Goal: Information Seeking & Learning: Learn about a topic

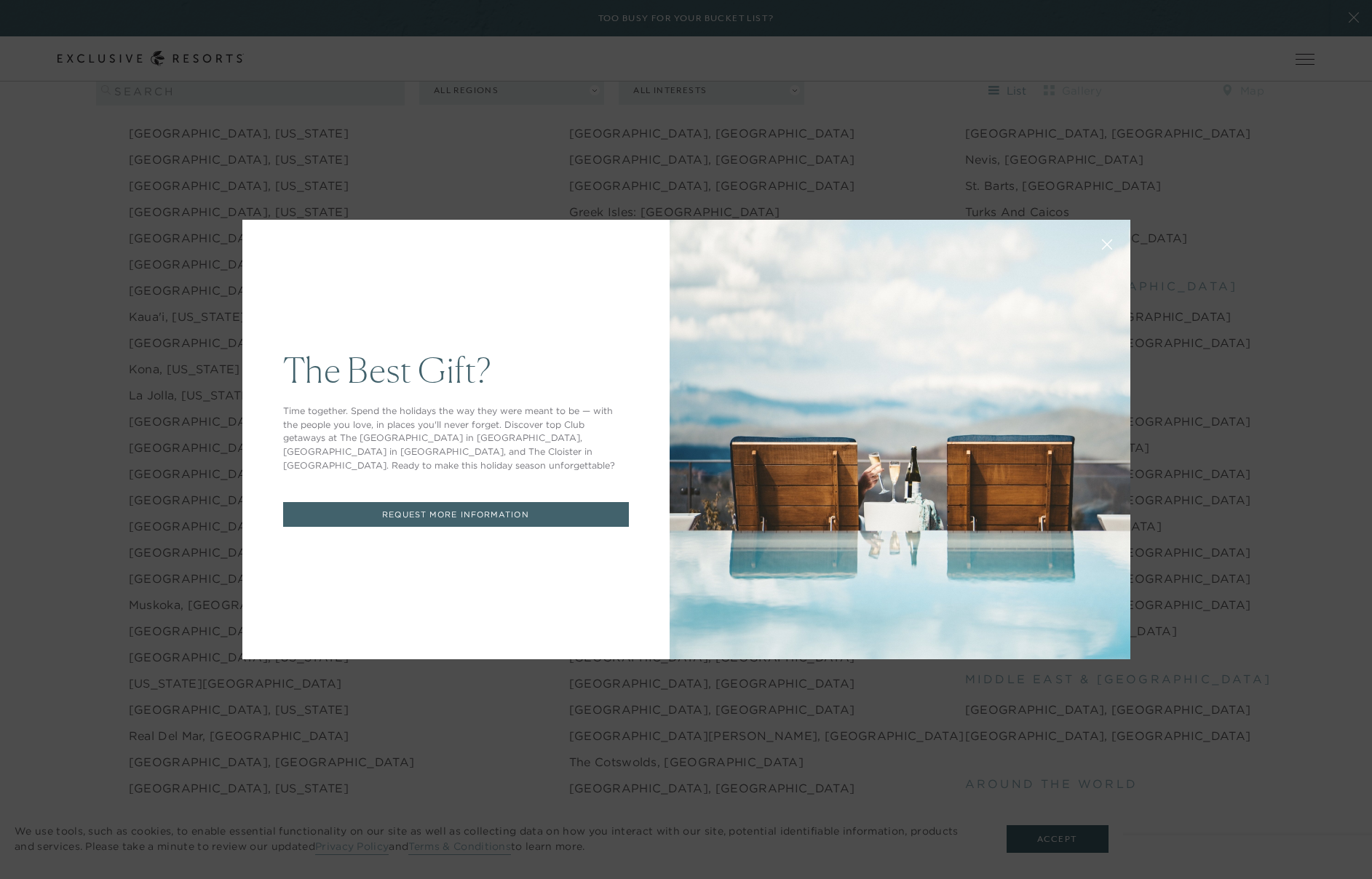
click at [1097, 253] on button at bounding box center [1107, 243] width 35 height 35
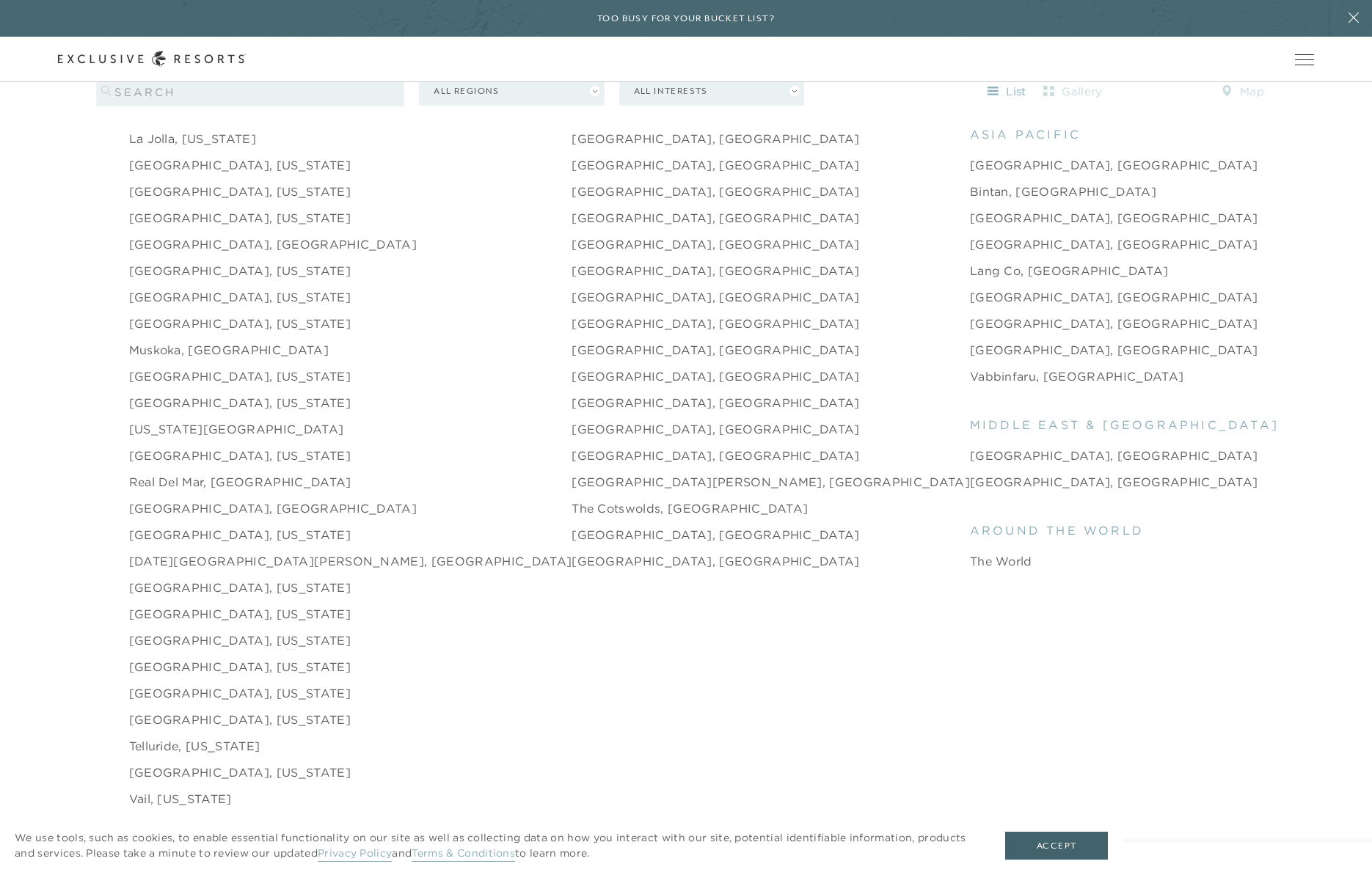
scroll to position [2347, 0]
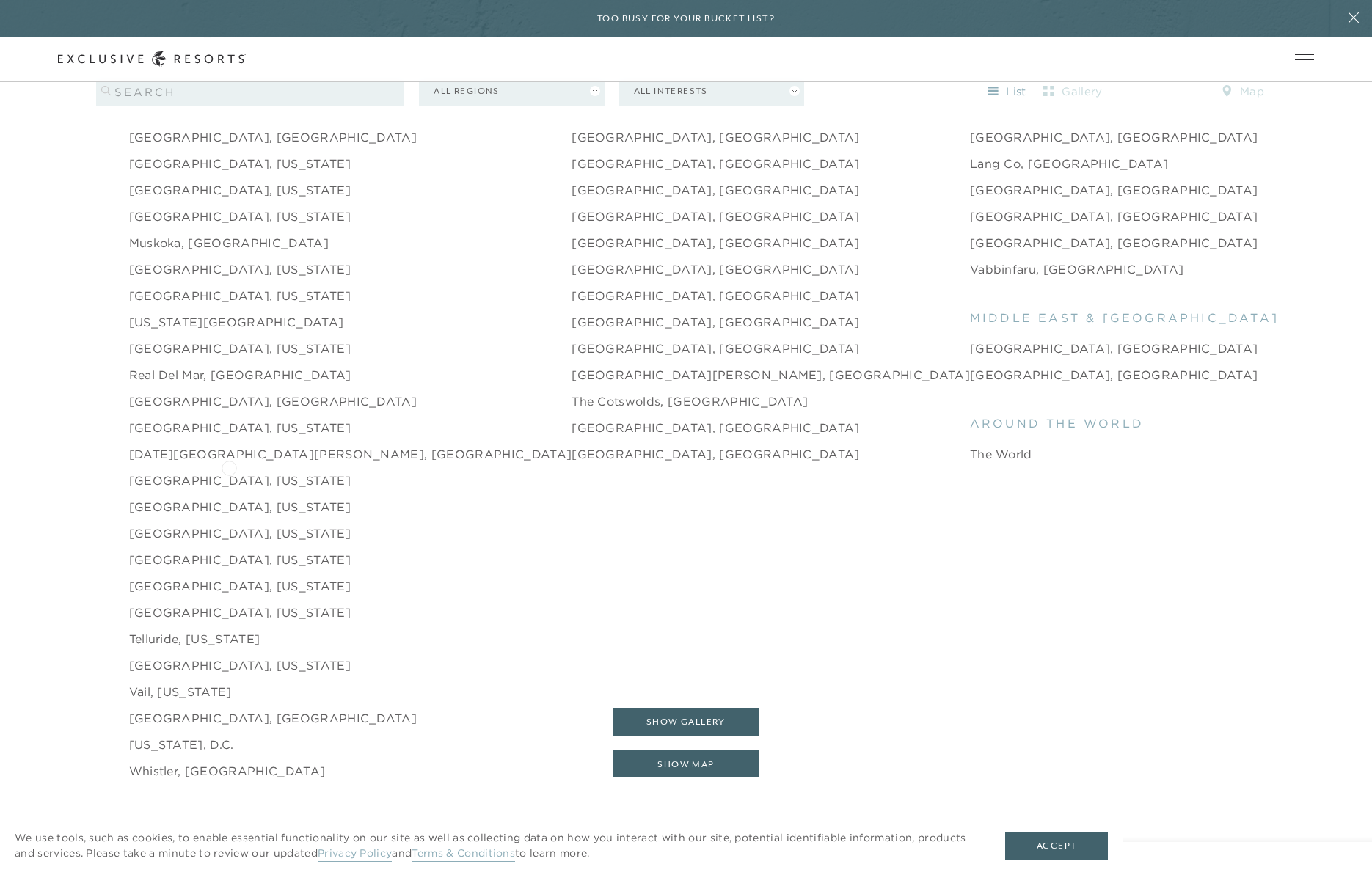
click at [229, 471] on link "[GEOGRAPHIC_DATA], [US_STATE]" at bounding box center [239, 480] width 222 height 17
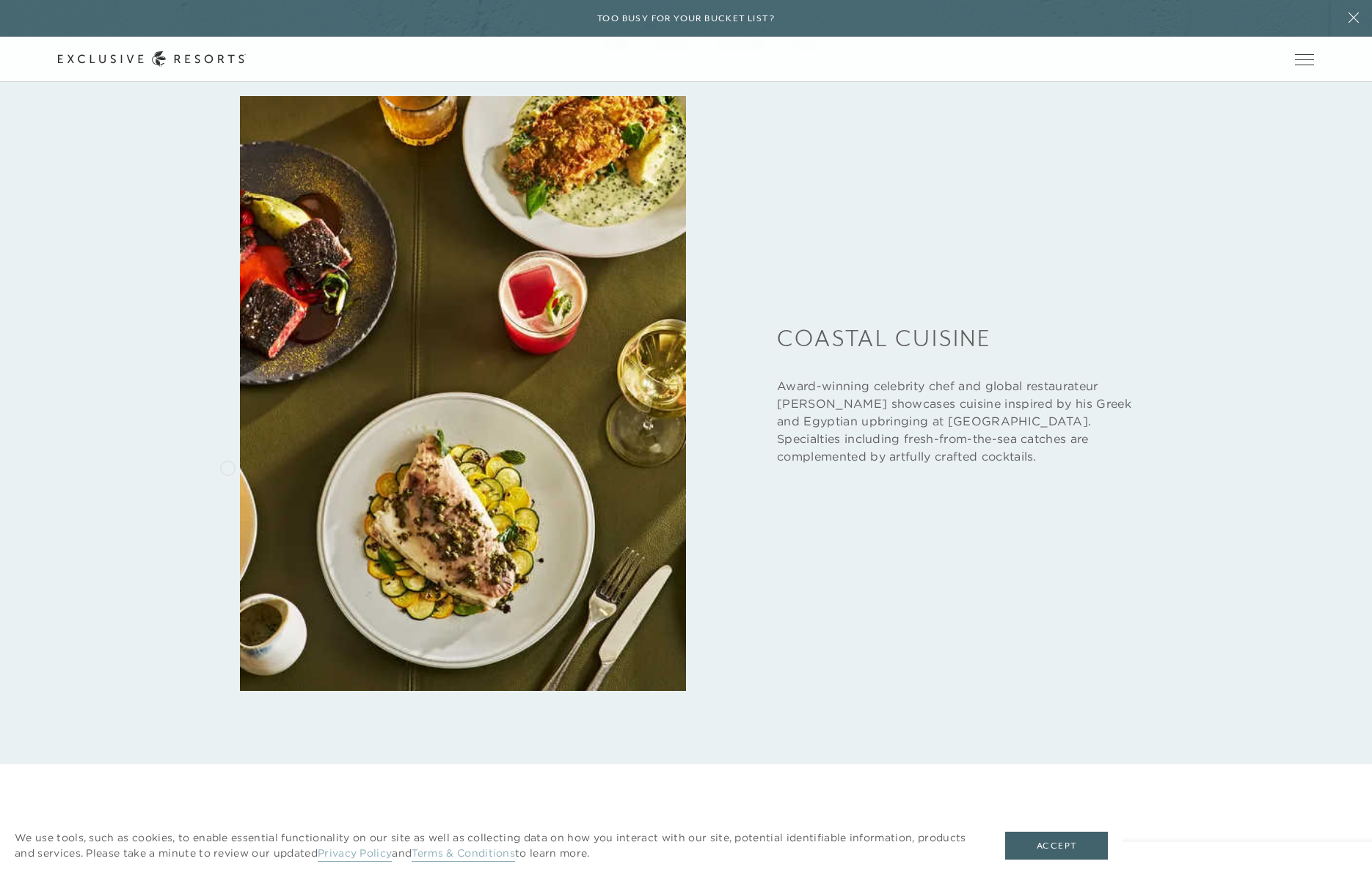
scroll to position [2860, 0]
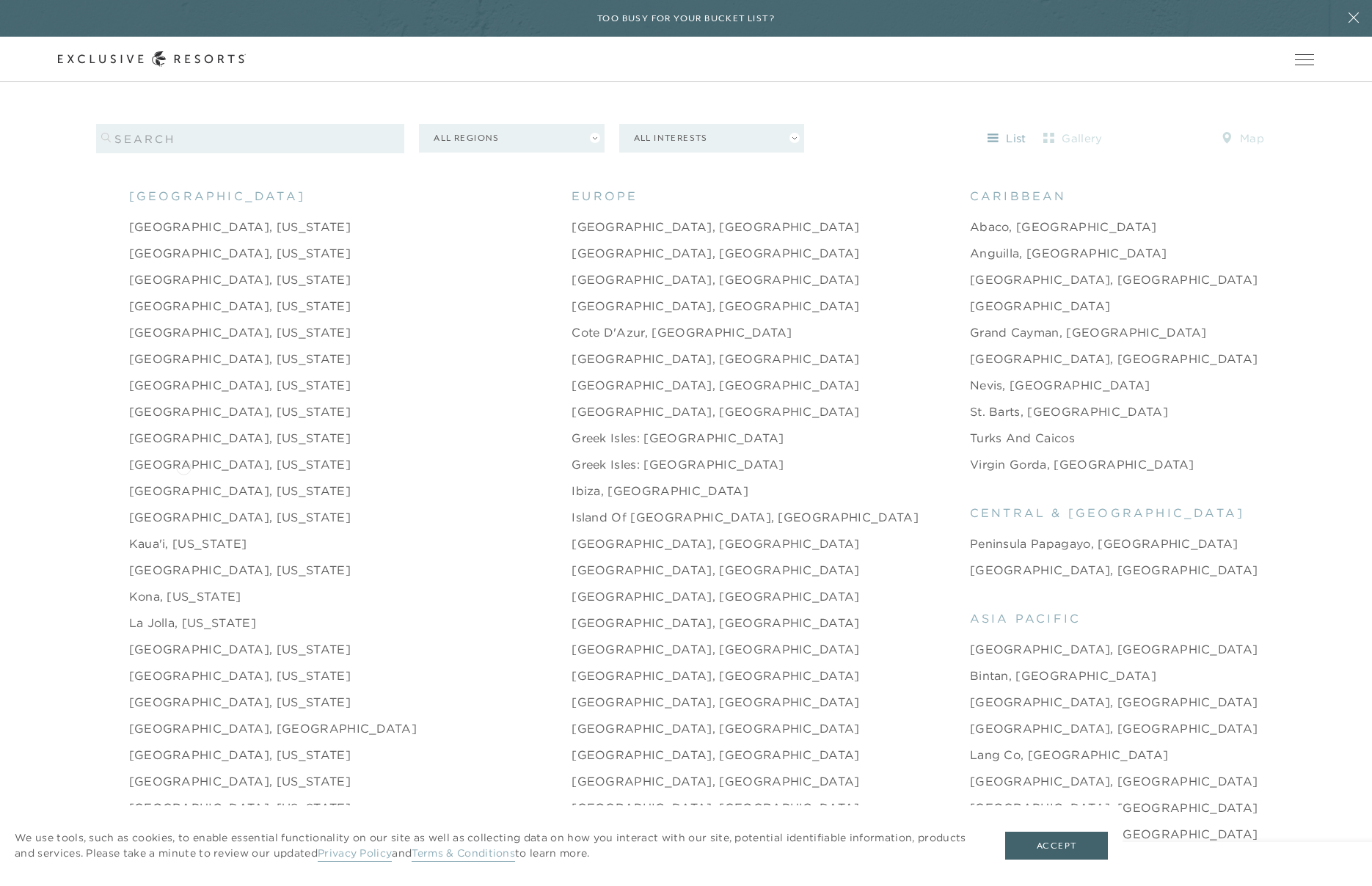
scroll to position [1907, 0]
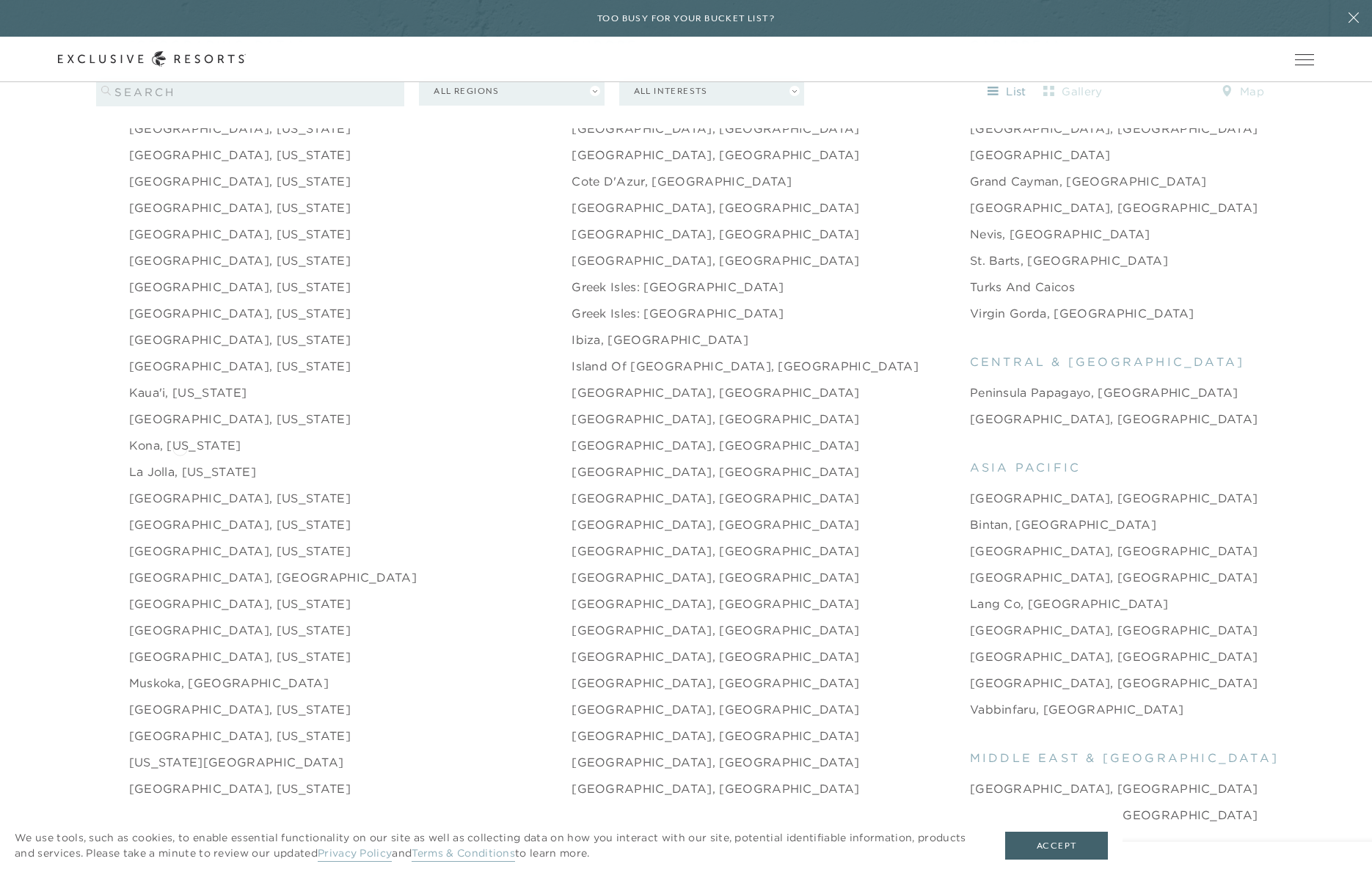
click at [180, 463] on link "La Jolla, [US_STATE]" at bounding box center [192, 471] width 127 height 17
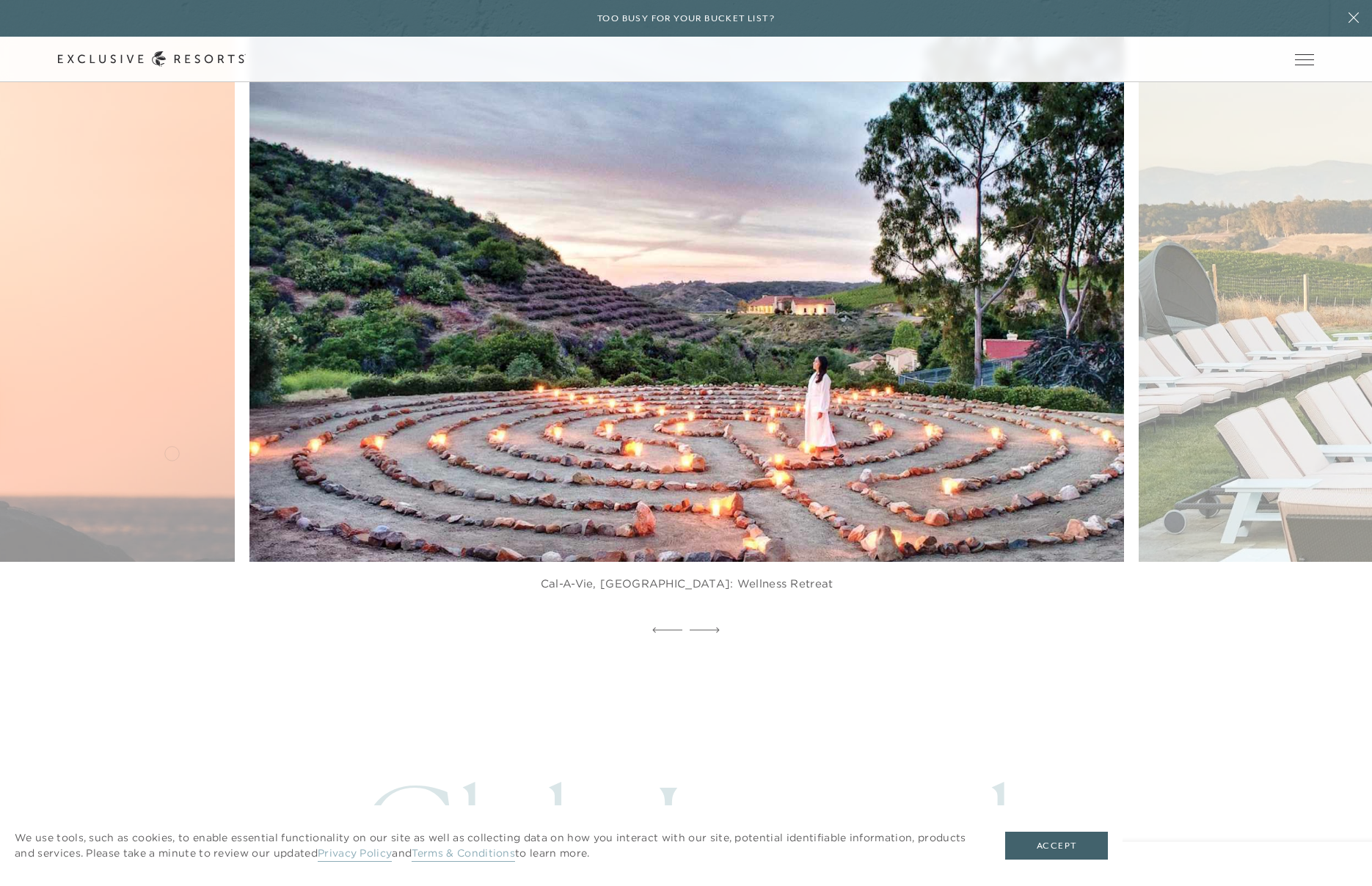
scroll to position [4034, 0]
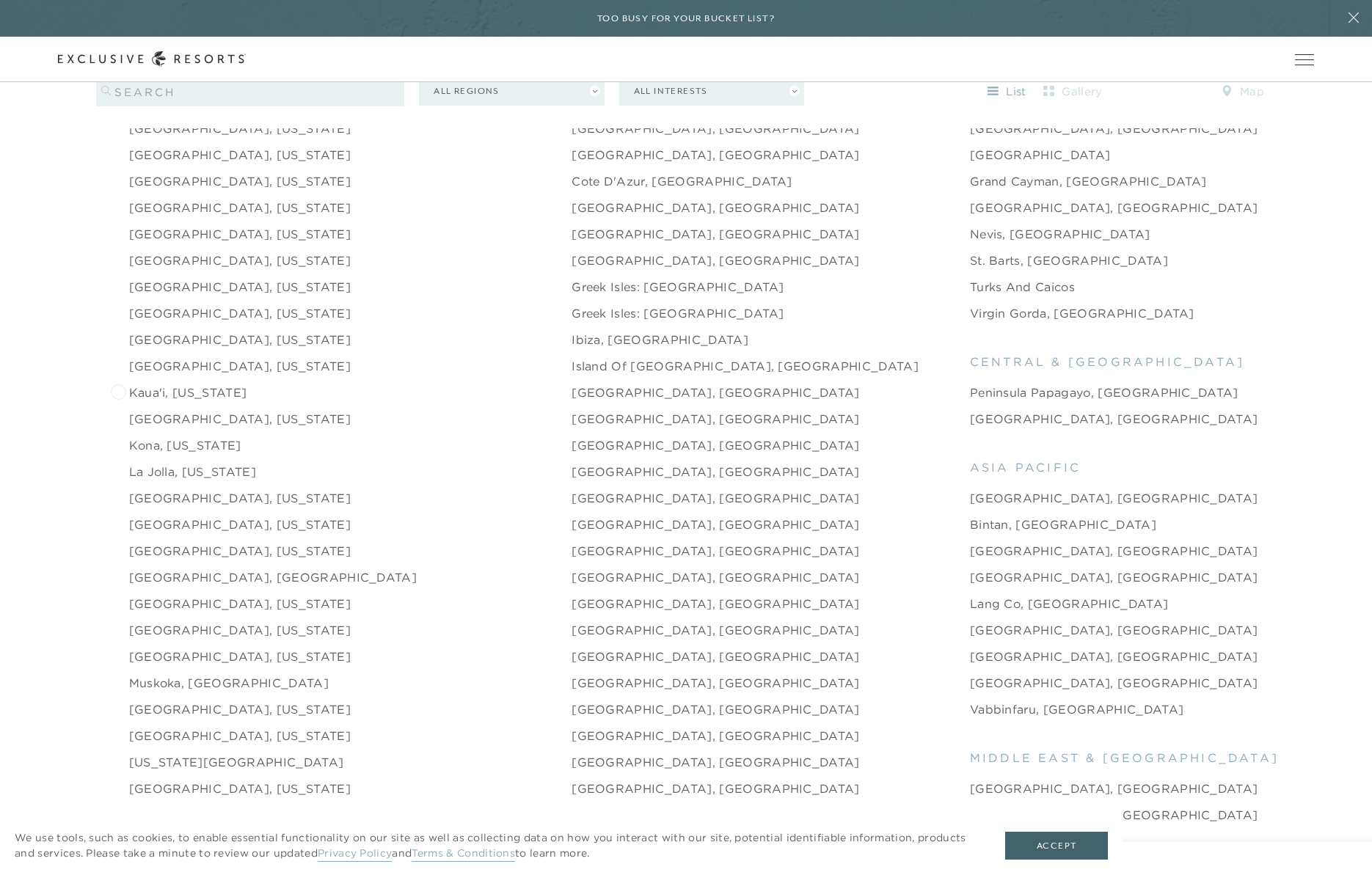
scroll to position [1981, 0]
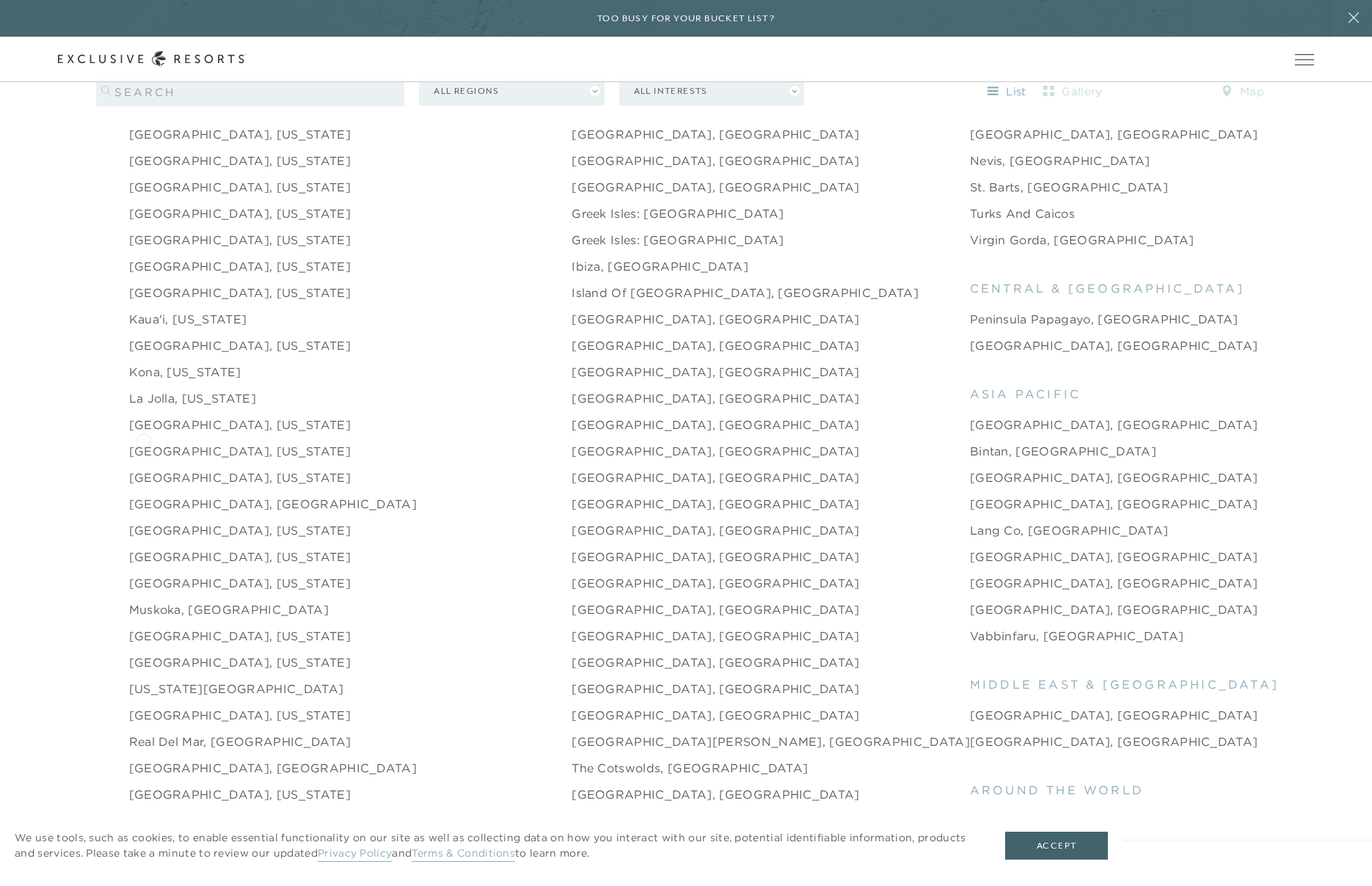
click at [143, 442] on link "[GEOGRAPHIC_DATA], [US_STATE]" at bounding box center [239, 450] width 222 height 17
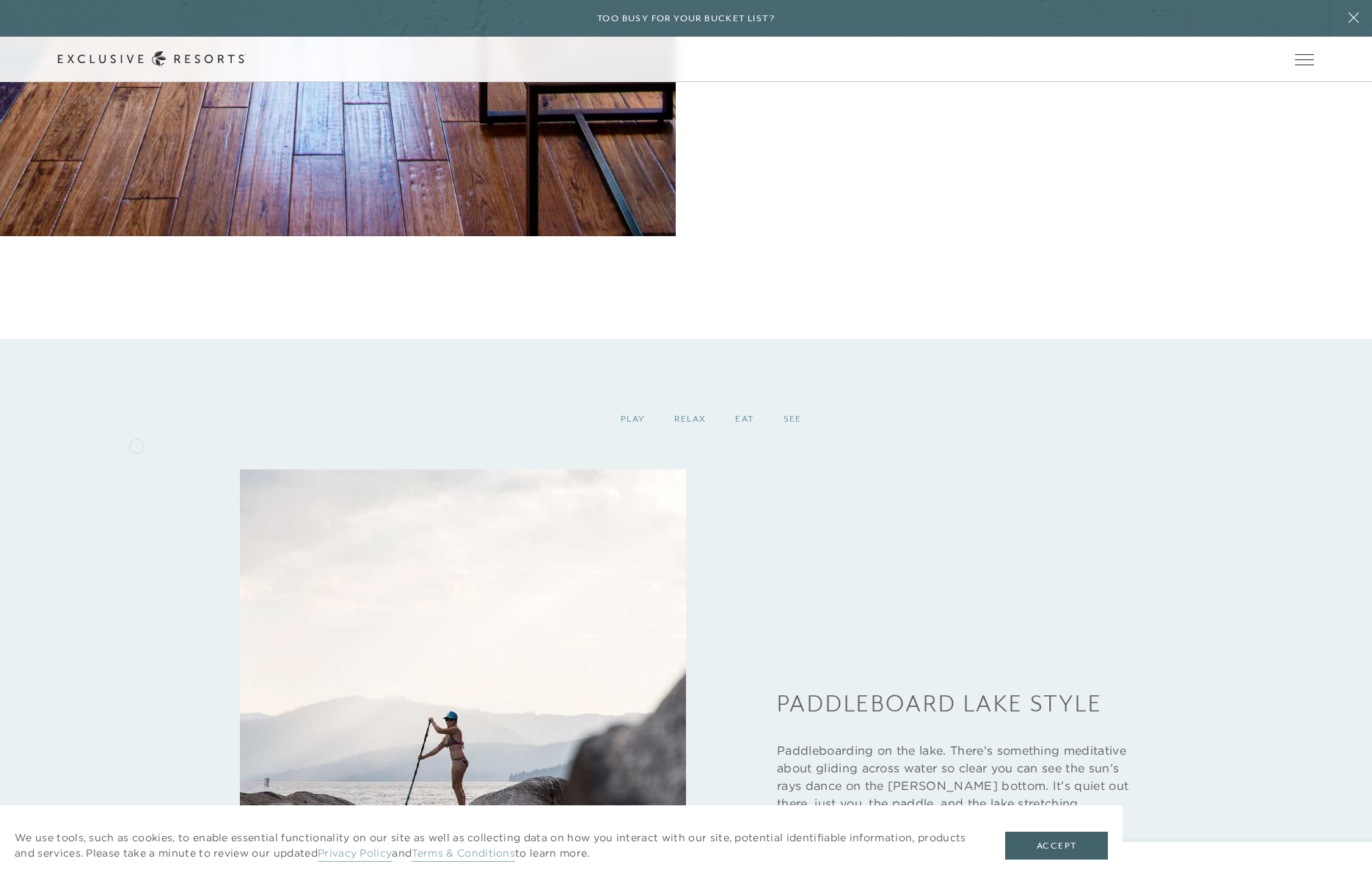
scroll to position [2641, 0]
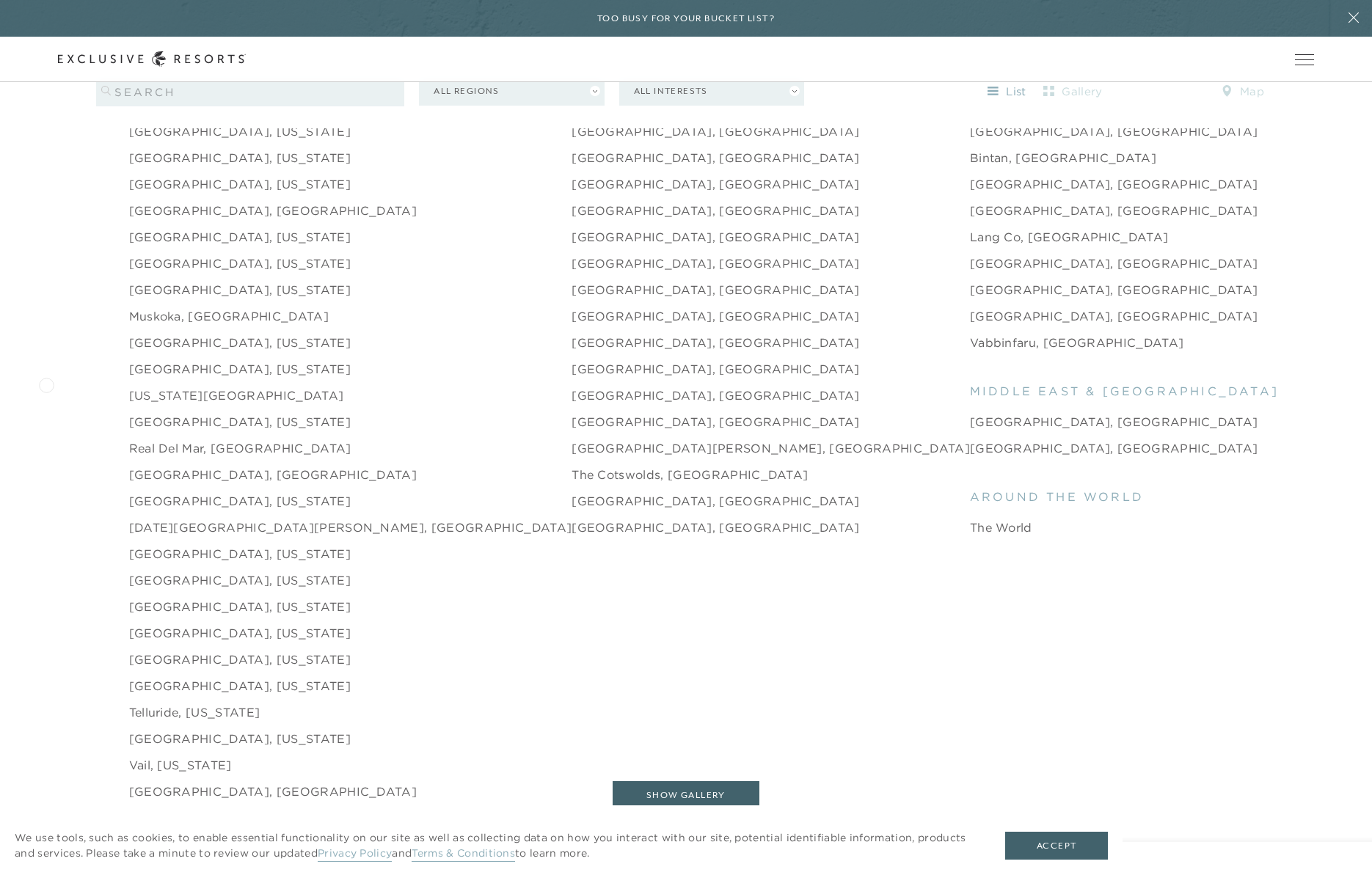
scroll to position [2347, 0]
